Goal: Information Seeking & Learning: Check status

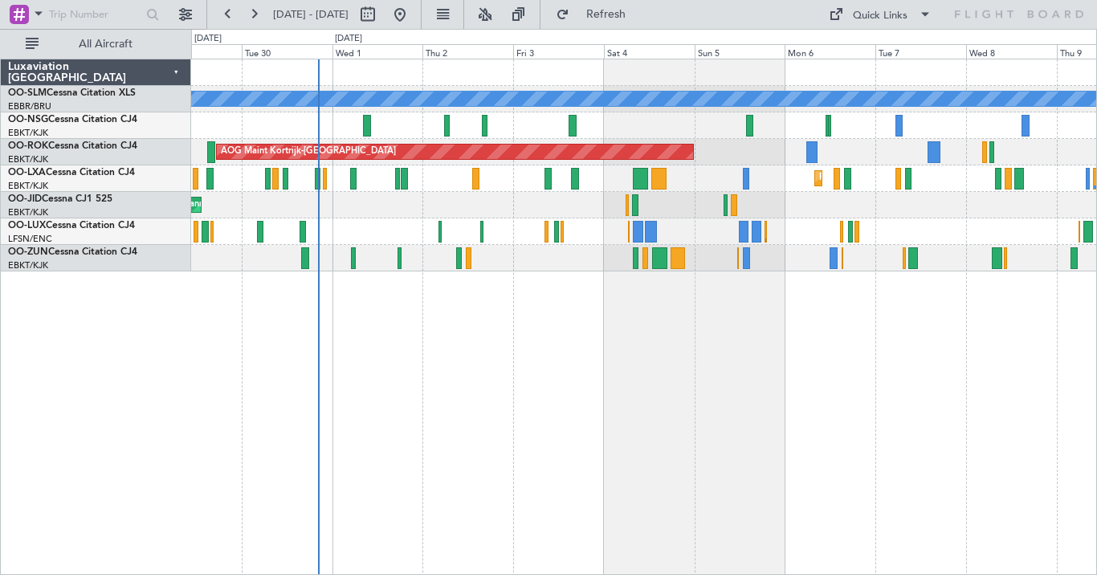
click at [534, 410] on div "A/C Unavailable [GEOGRAPHIC_DATA] AOG Maint [GEOGRAPHIC_DATA]-[GEOGRAPHIC_DATA]…" at bounding box center [644, 317] width 906 height 516
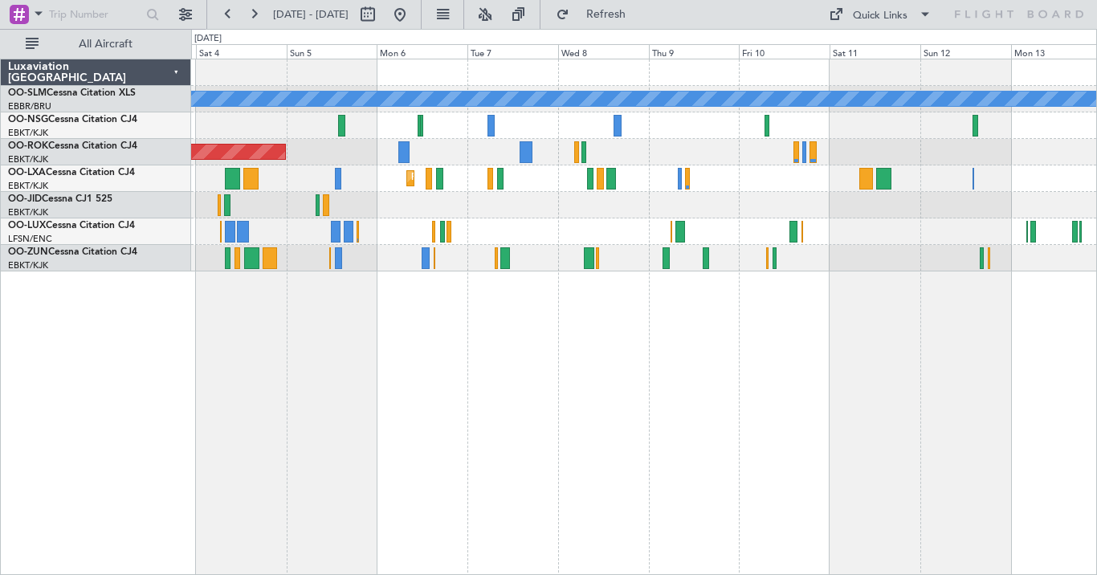
click at [596, 350] on div "A/C Unavailable [GEOGRAPHIC_DATA] AOG Maint [GEOGRAPHIC_DATA]-[GEOGRAPHIC_DATA]…" at bounding box center [644, 317] width 906 height 516
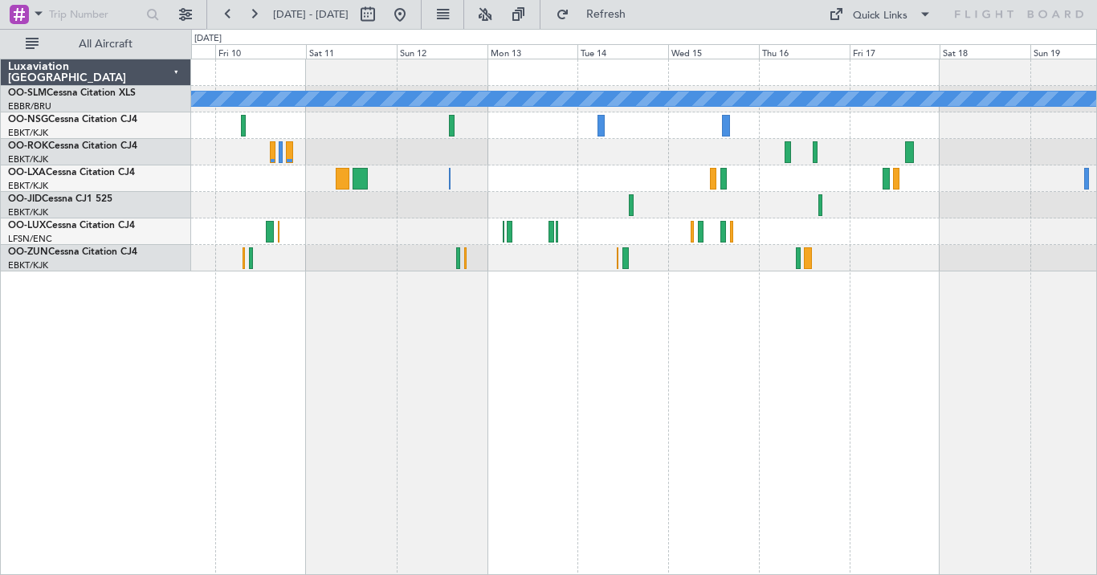
click at [399, 388] on div "A/C Unavailable [GEOGRAPHIC_DATA]" at bounding box center [644, 317] width 906 height 516
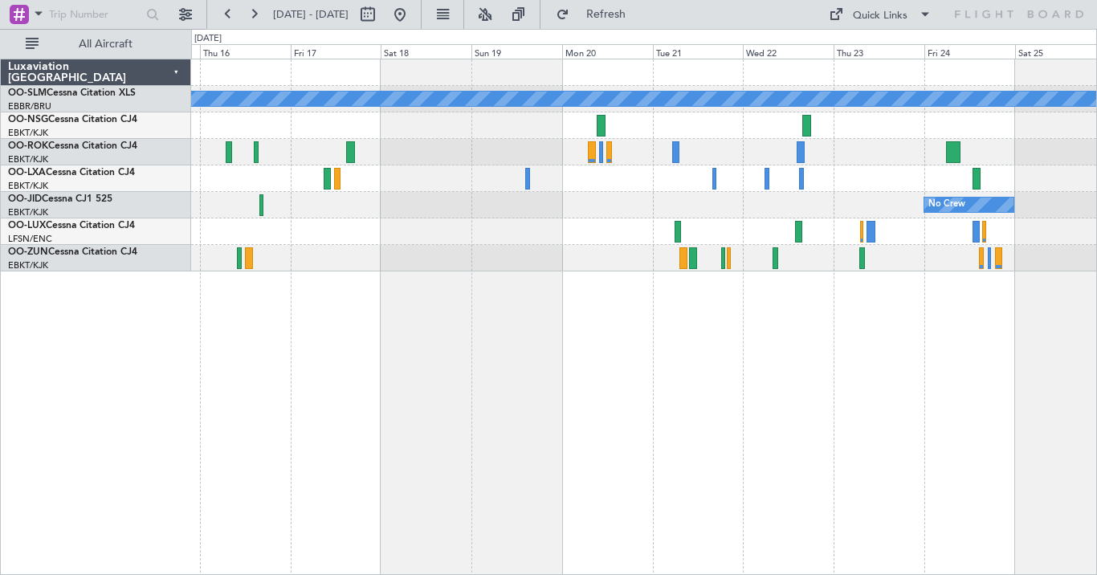
click at [119, 345] on div "A/C Unavailable [GEOGRAPHIC_DATA] No Crew Luxaviation [GEOGRAPHIC_DATA] OO-SLM …" at bounding box center [548, 302] width 1097 height 546
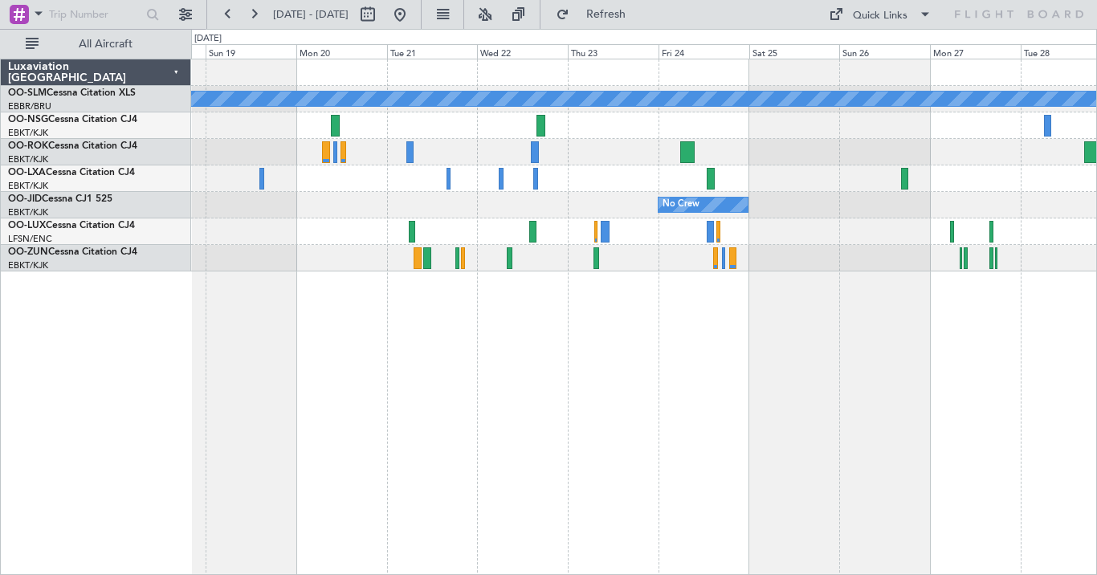
click at [586, 301] on div "A/C Unavailable [GEOGRAPHIC_DATA] No Crew Planned Maint [GEOGRAPHIC_DATA] ([GEO…" at bounding box center [644, 317] width 906 height 516
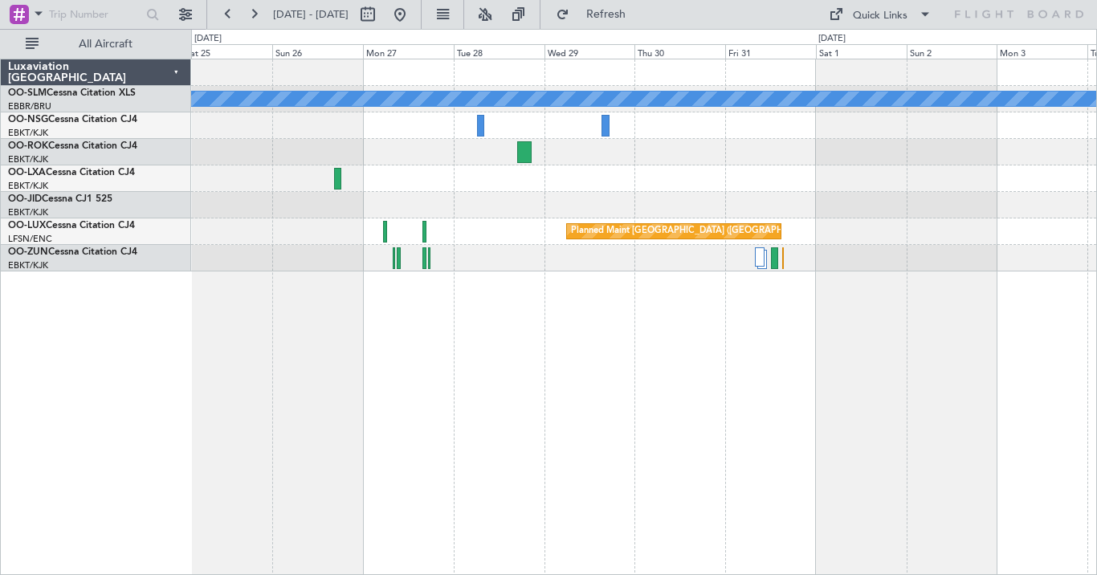
click at [389, 357] on div "A/C Unavailable [GEOGRAPHIC_DATA] No Crew Planned Maint [GEOGRAPHIC_DATA] ([GEO…" at bounding box center [644, 317] width 906 height 516
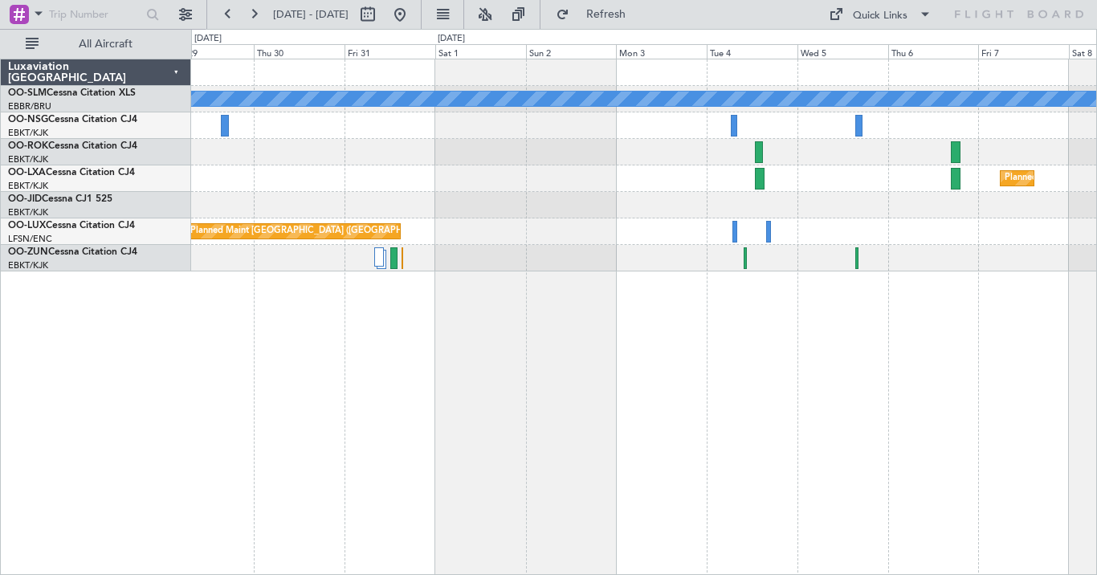
click at [151, 336] on div "A/C Unavailable [GEOGRAPHIC_DATA] Planned Maint [GEOGRAPHIC_DATA]-[GEOGRAPHIC_D…" at bounding box center [548, 302] width 1097 height 546
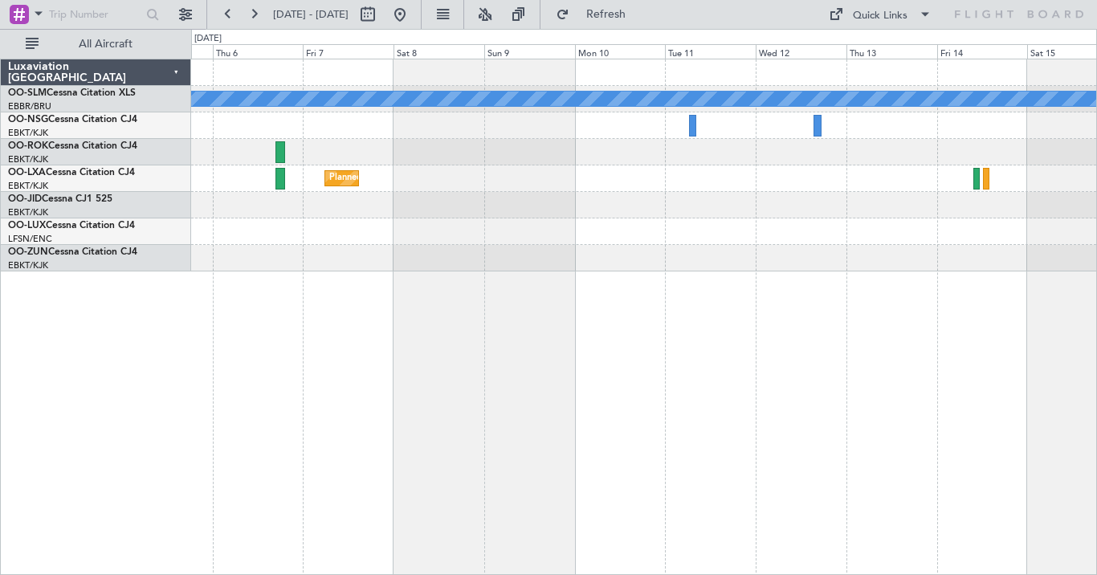
click at [157, 438] on div "A/C Unavailable [GEOGRAPHIC_DATA] Planned Maint [GEOGRAPHIC_DATA]-[GEOGRAPHIC_D…" at bounding box center [548, 302] width 1097 height 546
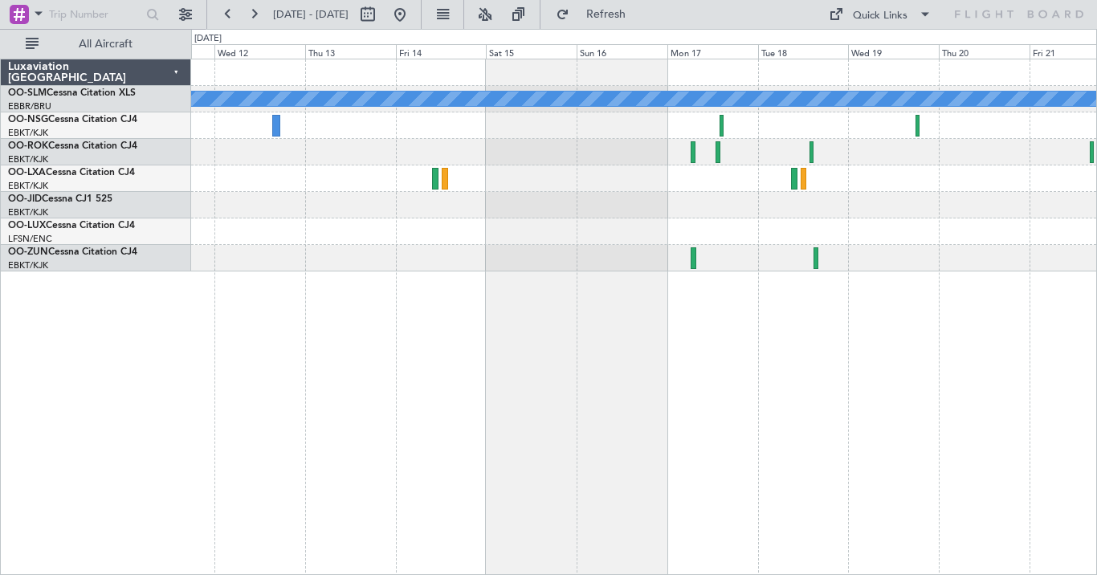
click at [277, 376] on div "A/C Unavailable [GEOGRAPHIC_DATA]" at bounding box center [644, 317] width 906 height 516
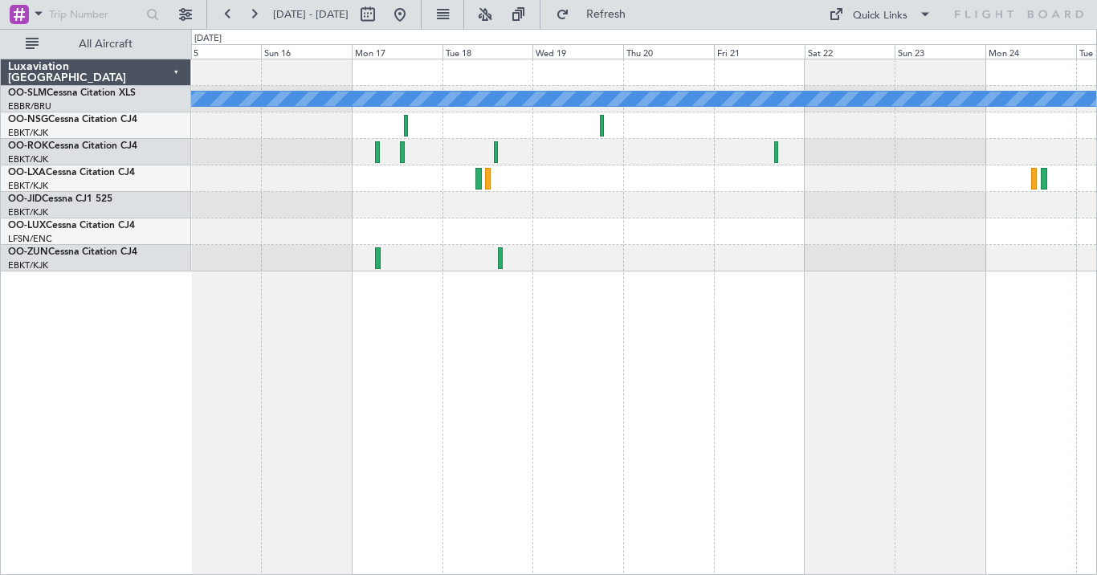
click at [511, 340] on div "A/C Unavailable [GEOGRAPHIC_DATA] Owner [GEOGRAPHIC_DATA]-[GEOGRAPHIC_DATA]" at bounding box center [644, 317] width 906 height 516
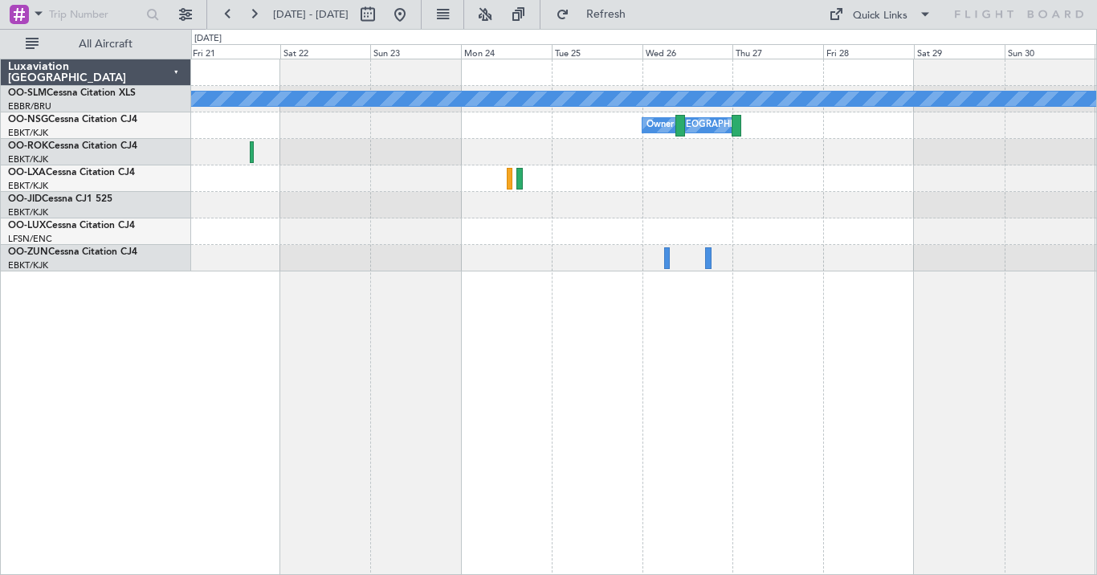
click at [35, 307] on div "A/C Unavailable [GEOGRAPHIC_DATA] Owner [GEOGRAPHIC_DATA]-[GEOGRAPHIC_DATA] Lux…" at bounding box center [548, 302] width 1097 height 546
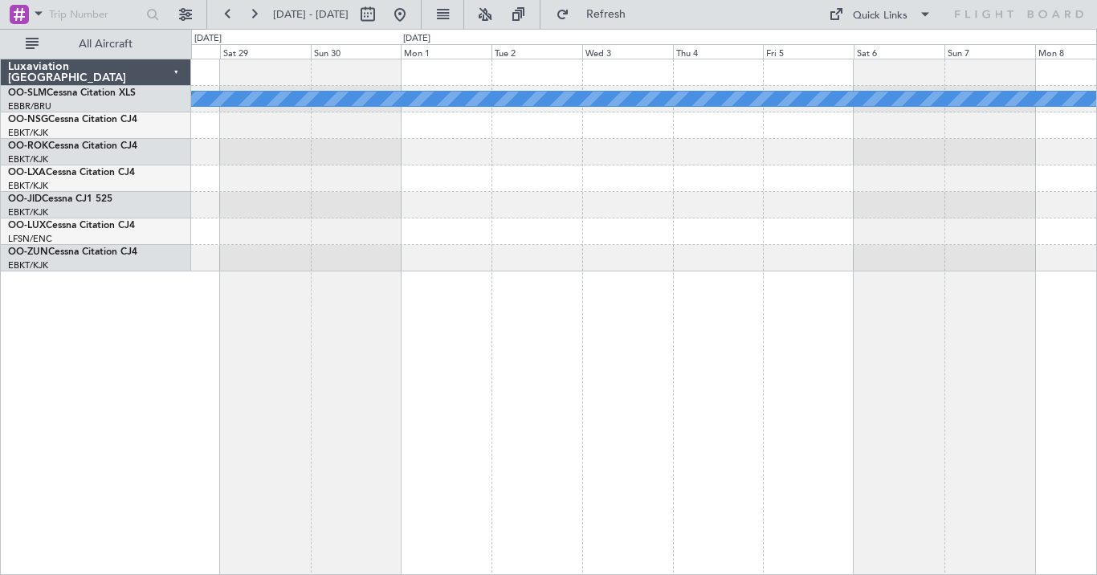
click at [2, 342] on div "A/C Unavailable [GEOGRAPHIC_DATA] Owner [GEOGRAPHIC_DATA]-[GEOGRAPHIC_DATA] Lux…" at bounding box center [548, 302] width 1097 height 546
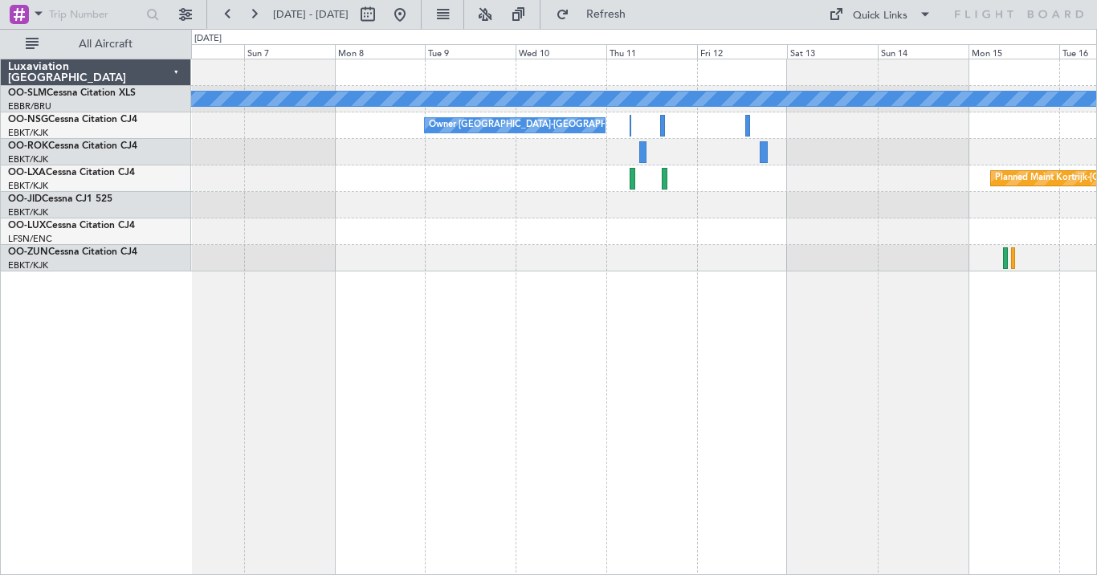
click at [226, 390] on div "A/C Unavailable [GEOGRAPHIC_DATA] Owner [GEOGRAPHIC_DATA]-[GEOGRAPHIC_DATA] Pla…" at bounding box center [644, 317] width 906 height 516
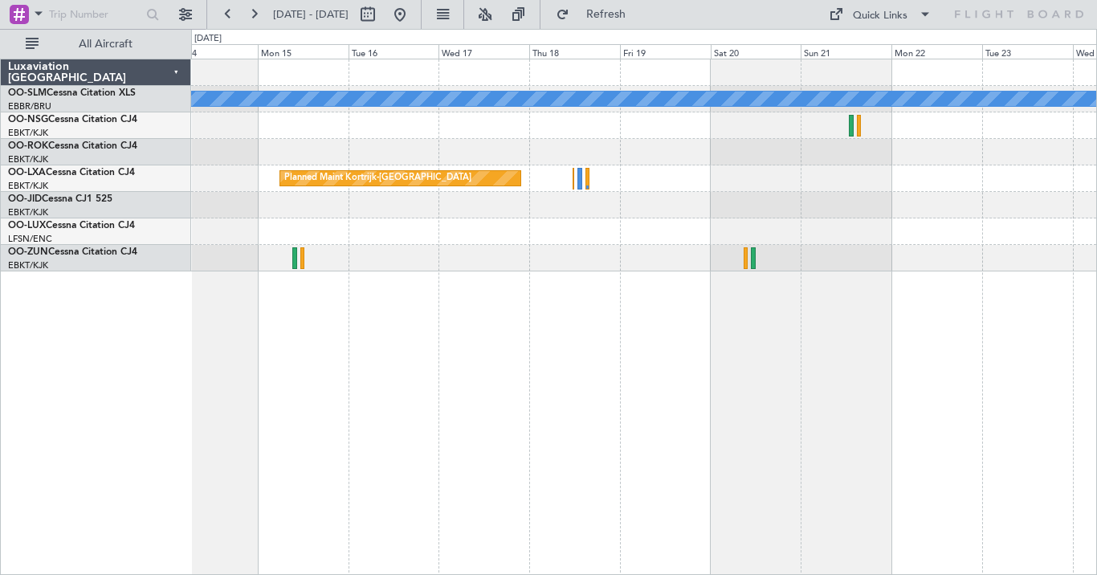
click at [332, 444] on div "A/C Unavailable [GEOGRAPHIC_DATA] Planned Maint [GEOGRAPHIC_DATA]-[GEOGRAPHIC_D…" at bounding box center [644, 317] width 906 height 516
